Goal: Task Accomplishment & Management: Manage account settings

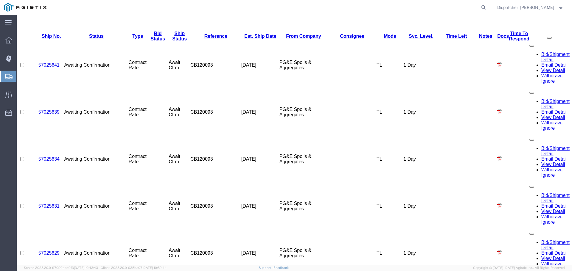
scroll to position [303, 0]
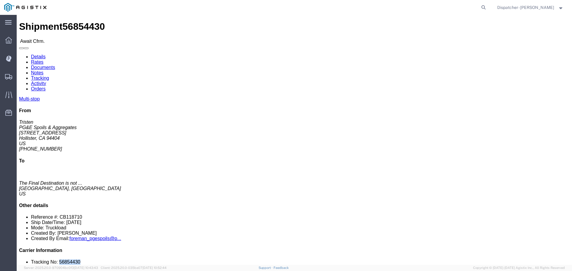
drag, startPoint x: 486, startPoint y: 178, endPoint x: 467, endPoint y: 180, distance: 18.5
click li "Tracking No: 56854430"
copy li "56854430"
click link "Tracking"
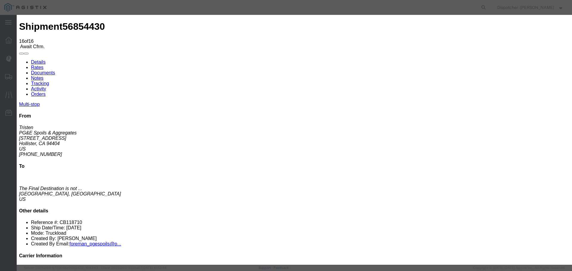
select select "DELIVRED"
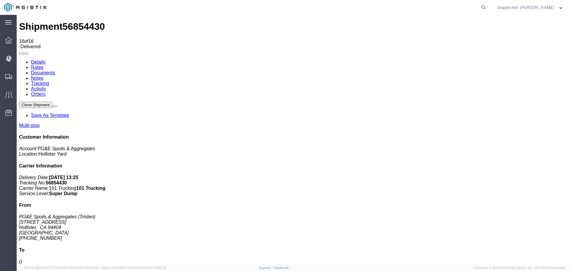
click at [43, 76] on link "Notes" at bounding box center [37, 78] width 13 height 5
click at [55, 70] on link "Documents" at bounding box center [43, 72] width 24 height 5
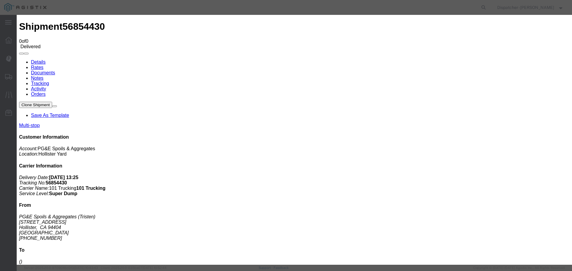
type input "Truck and Scale Tags"
type input "C:\fakepath\Truck and Scale Tags 56854430.pdf"
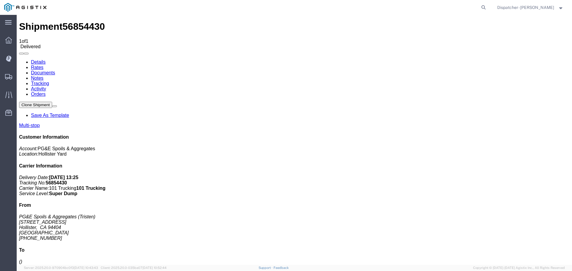
click at [21, 74] on span "Shipments" at bounding box center [18, 77] width 4 height 12
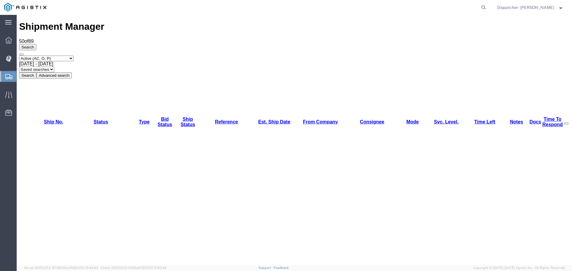
click at [58, 56] on select "Select status Active (AC, O, P) All Approved Awaiting Confirmation (AC) Booked …" at bounding box center [46, 59] width 55 height 6
select select "ALL"
click at [19, 56] on select "Select status Active (AC, O, P) All Approved Awaiting Confirmation (AC) Booked …" at bounding box center [46, 59] width 55 height 6
click at [102, 56] on div "Select status Active (AC, O, P) All Approved Awaiting Confirmation (AC) Booked …" at bounding box center [294, 67] width 551 height 23
click at [53, 61] on span "[DATE] - [DATE]" at bounding box center [36, 63] width 34 height 5
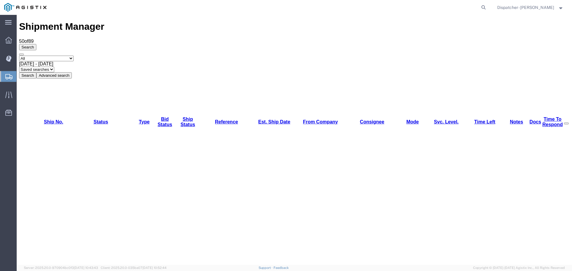
click at [36, 72] on button "Search" at bounding box center [27, 75] width 17 height 6
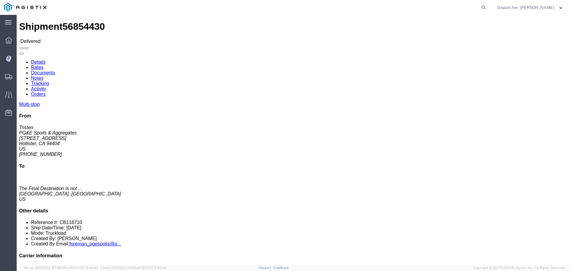
drag, startPoint x: 490, startPoint y: 178, endPoint x: 468, endPoint y: 177, distance: 22.1
click li "Tracking No: 56854430"
copy li "56854430"
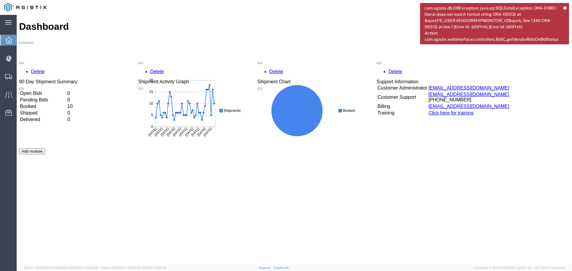
click at [566, 8] on icon at bounding box center [564, 7] width 3 height 3
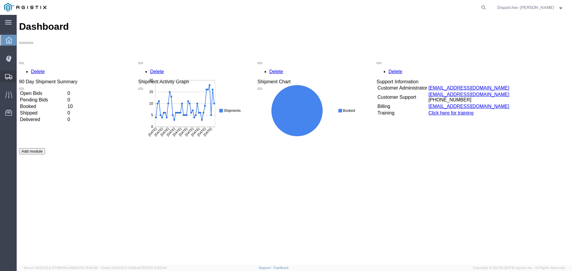
click at [21, 78] on span "Shipments" at bounding box center [18, 77] width 4 height 12
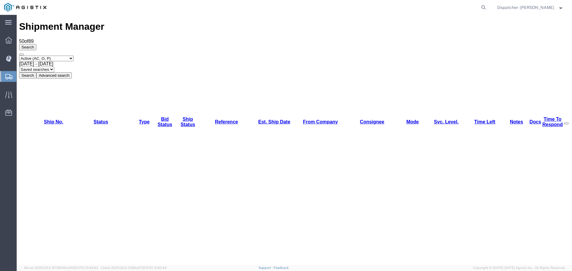
click at [53, 61] on span "[DATE] - [DATE]" at bounding box center [36, 63] width 34 height 5
click at [36, 72] on button "Search" at bounding box center [27, 75] width 17 height 6
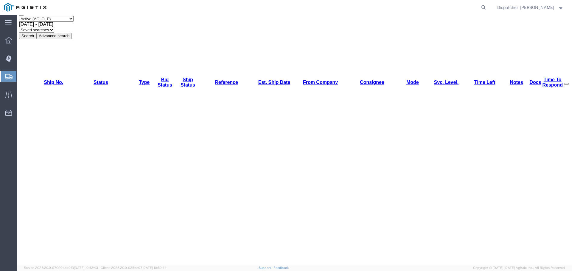
scroll to position [79, 0]
